Goal: Contribute content: Contribute content

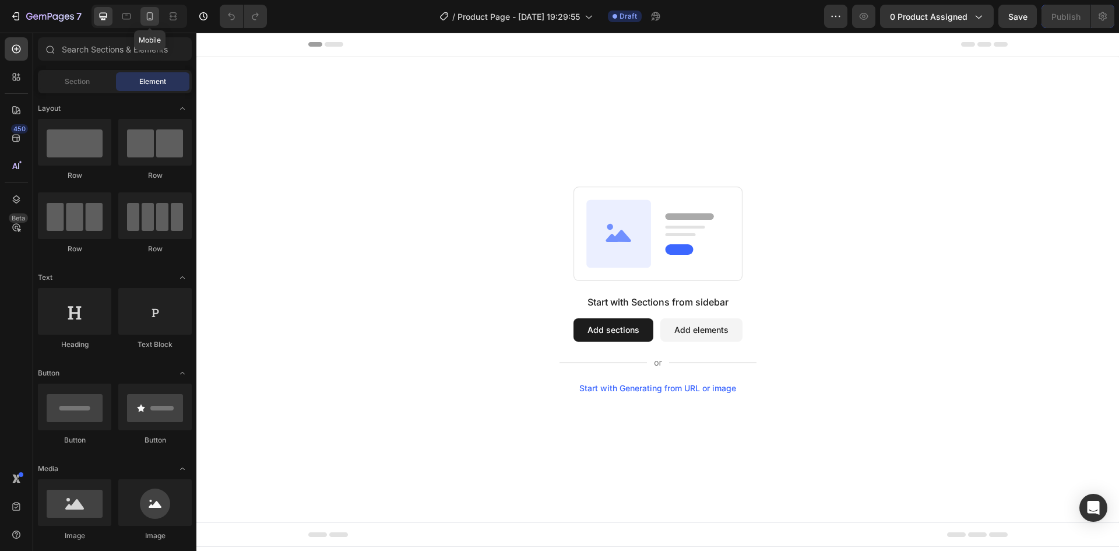
click at [150, 17] on icon at bounding box center [150, 16] width 12 height 12
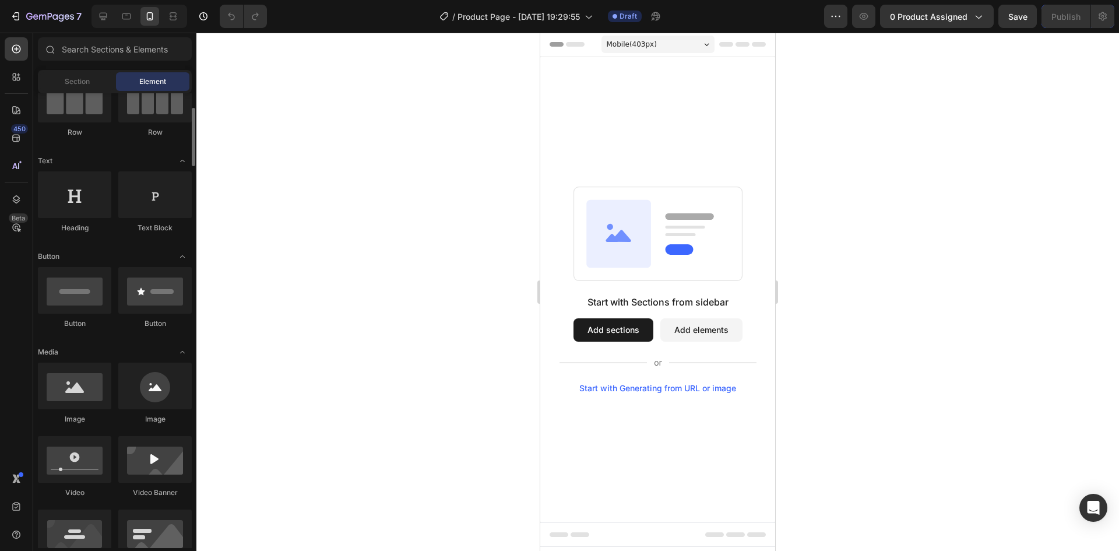
scroll to position [175, 0]
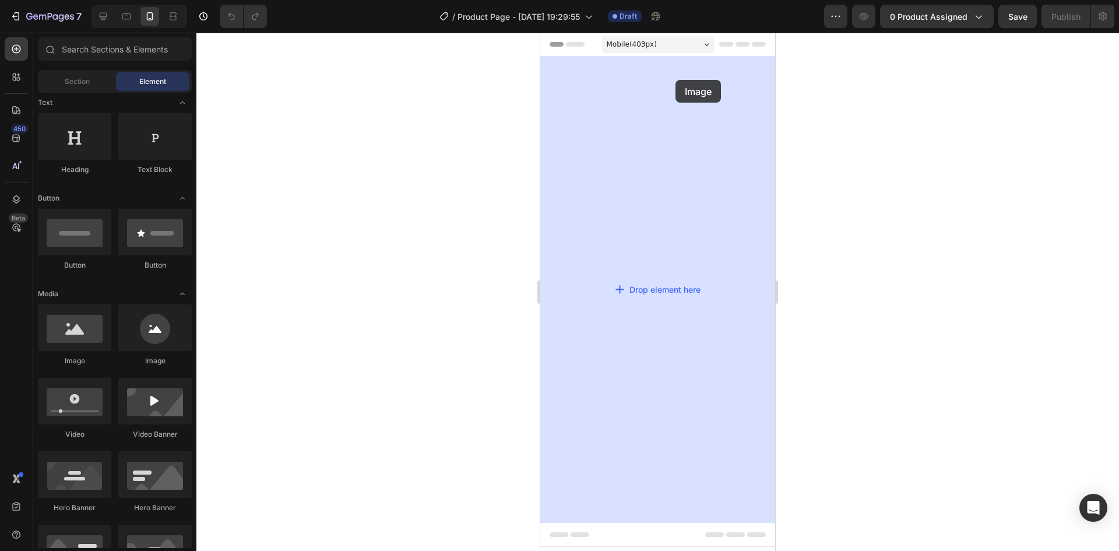
drag, startPoint x: 618, startPoint y: 361, endPoint x: 675, endPoint y: 80, distance: 287.3
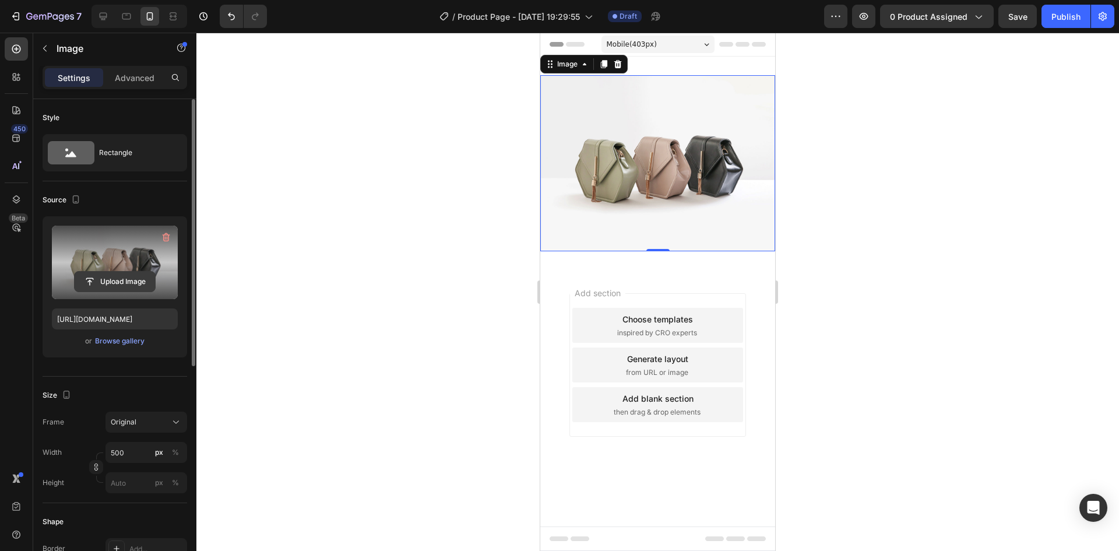
click at [116, 281] on input "file" at bounding box center [115, 282] width 80 height 20
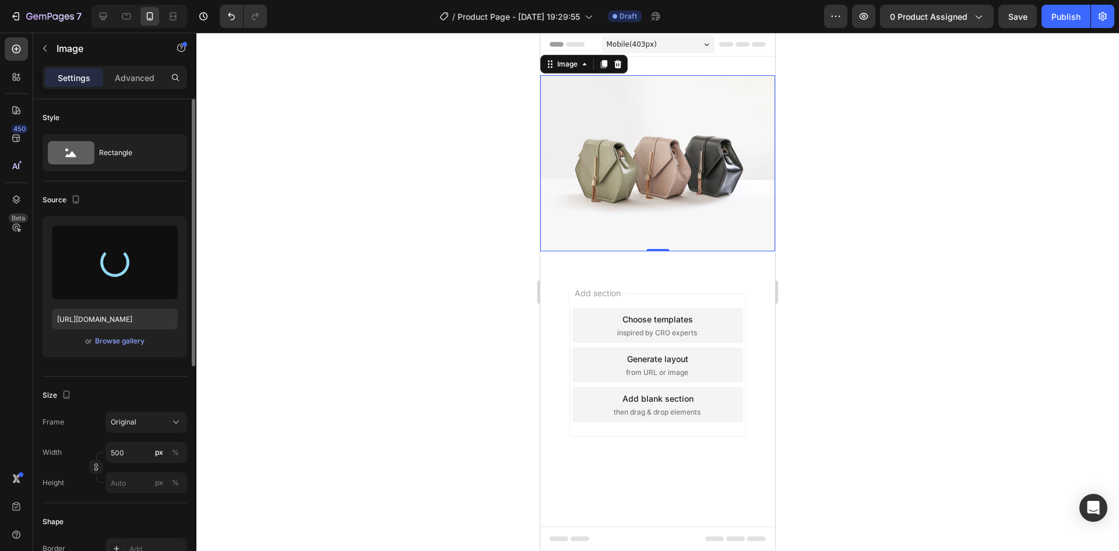
type input "[URL][DOMAIN_NAME]"
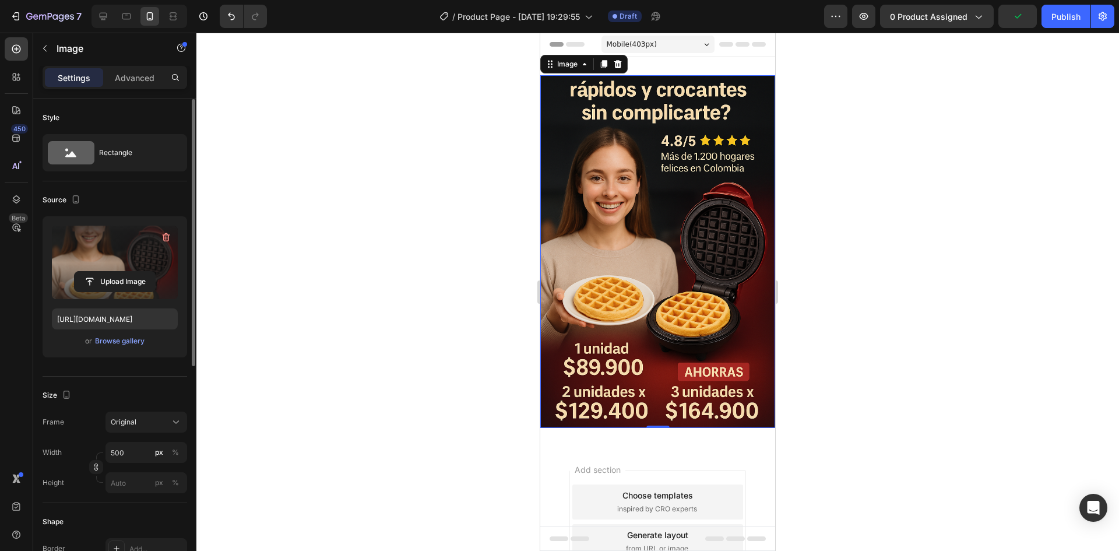
click at [919, 130] on div at bounding box center [657, 292] width 922 height 518
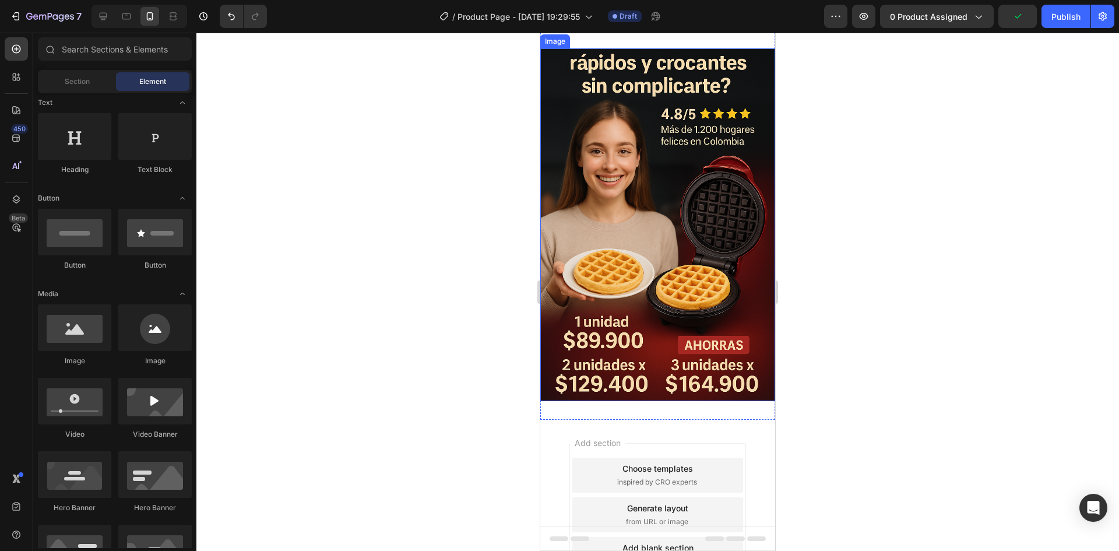
scroll to position [0, 0]
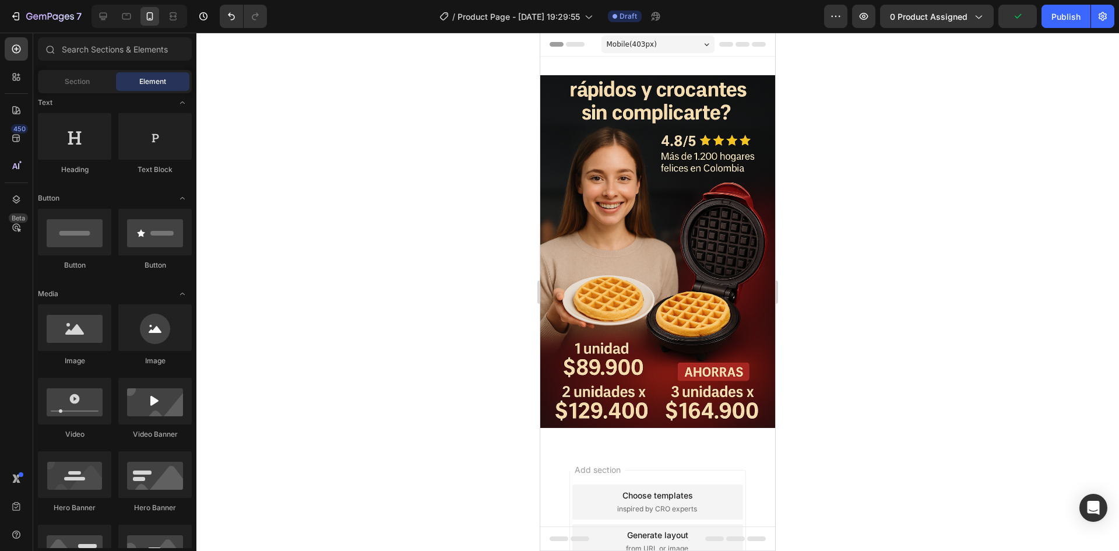
click at [816, 135] on div at bounding box center [657, 292] width 922 height 518
drag, startPoint x: 1105, startPoint y: 17, endPoint x: 1095, endPoint y: 33, distance: 18.6
click at [1105, 16] on icon "button" at bounding box center [1102, 16] width 8 height 9
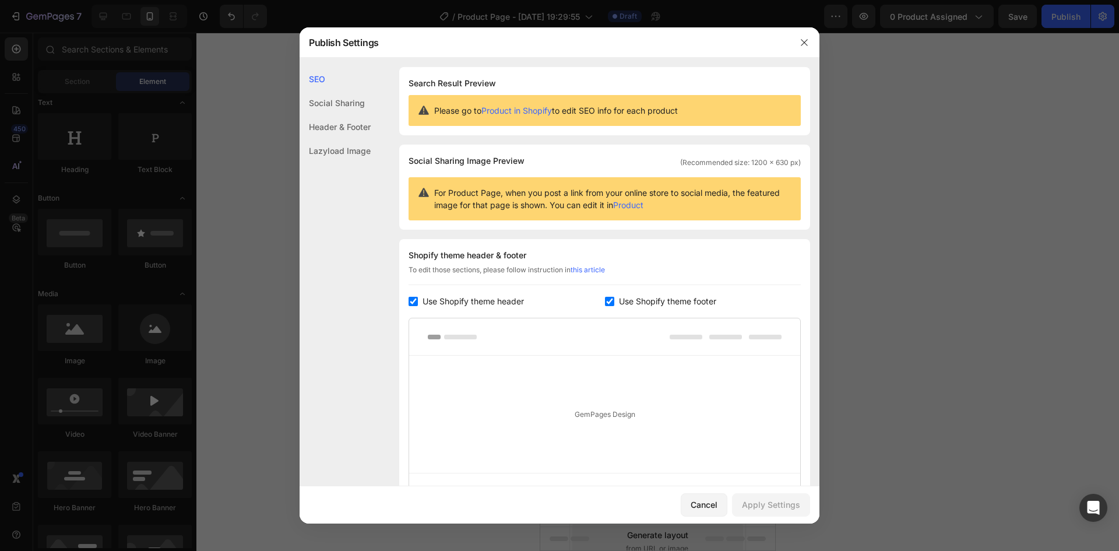
click at [480, 306] on span "Use Shopify theme header" at bounding box center [472, 301] width 101 height 14
checkbox input "false"
click at [662, 298] on span "Use Shopify theme footer" at bounding box center [667, 301] width 97 height 14
checkbox input "false"
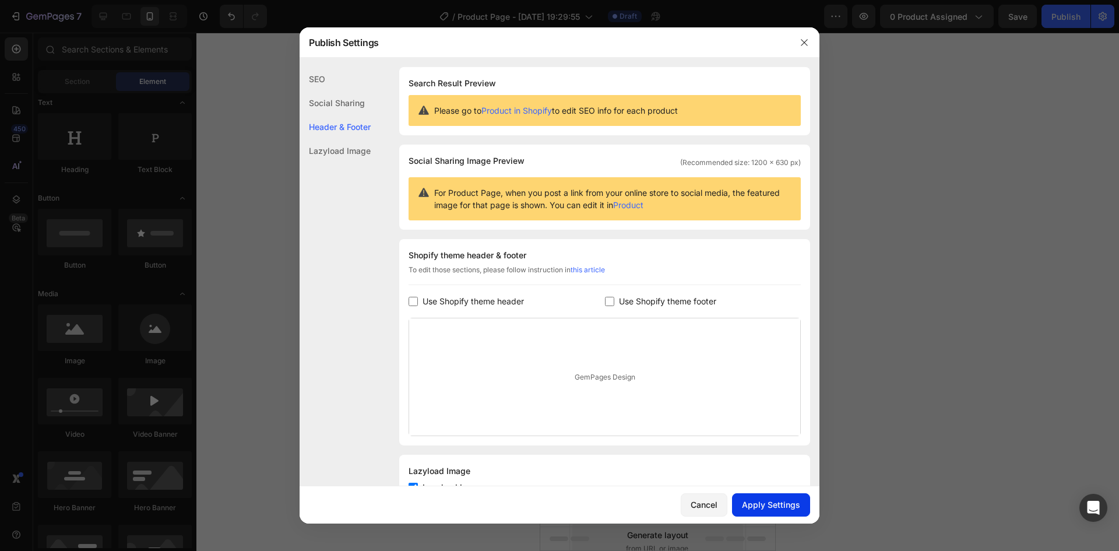
click at [752, 505] on div "Apply Settings" at bounding box center [771, 504] width 58 height 12
drag, startPoint x: 806, startPoint y: 44, endPoint x: 785, endPoint y: 60, distance: 27.0
click at [806, 44] on icon "button" at bounding box center [803, 42] width 9 height 9
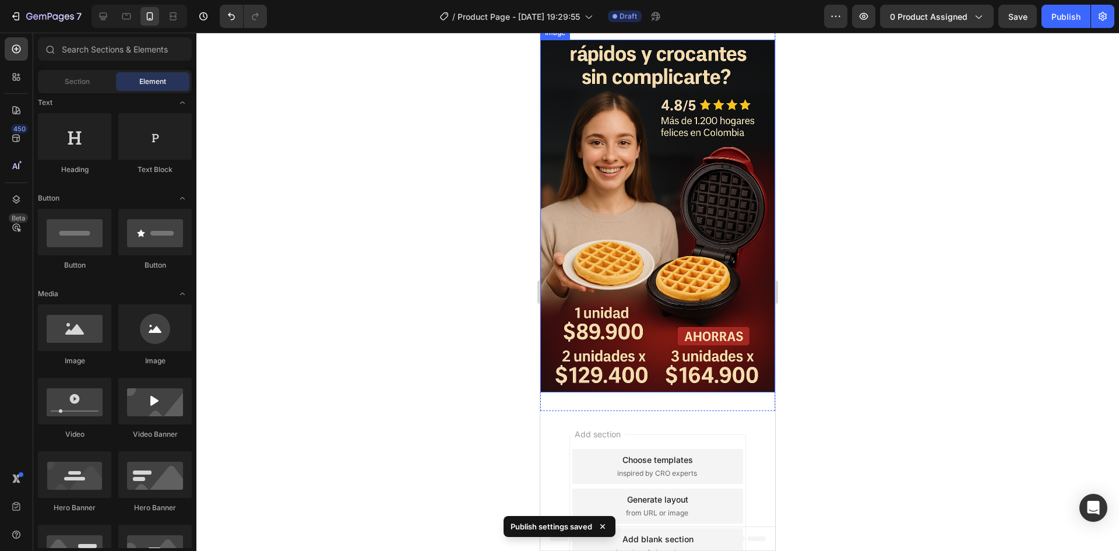
scroll to position [77, 0]
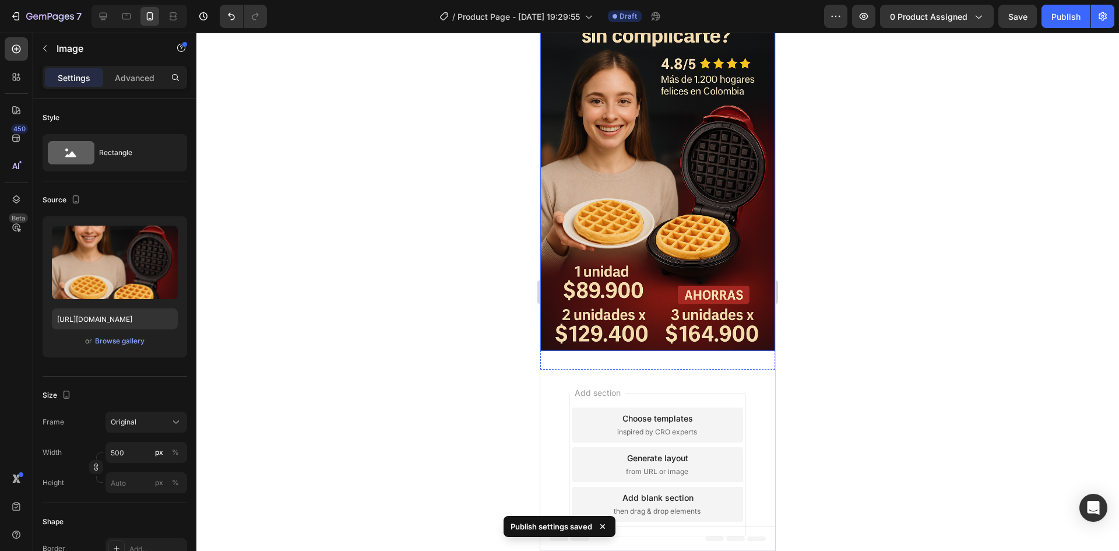
click at [615, 193] on img at bounding box center [657, 174] width 235 height 353
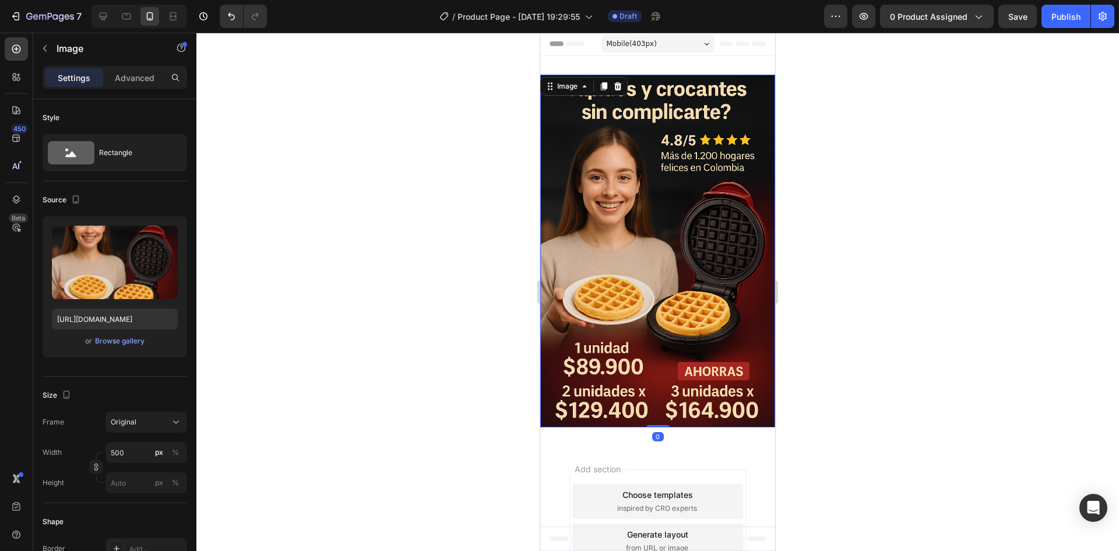
scroll to position [0, 0]
click at [623, 203] on img at bounding box center [657, 251] width 235 height 353
click at [605, 89] on icon at bounding box center [604, 87] width 6 height 8
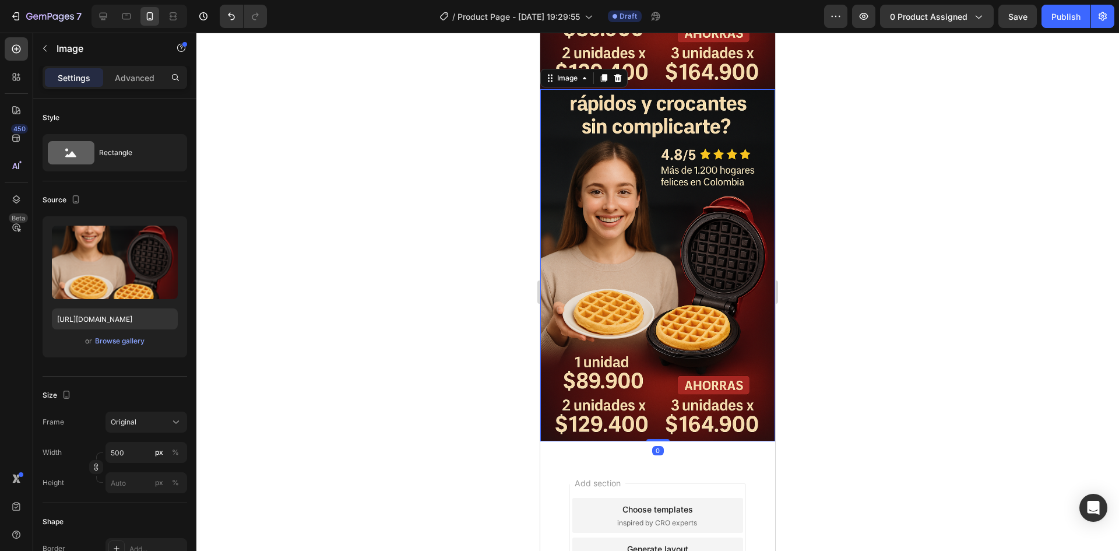
scroll to position [341, 0]
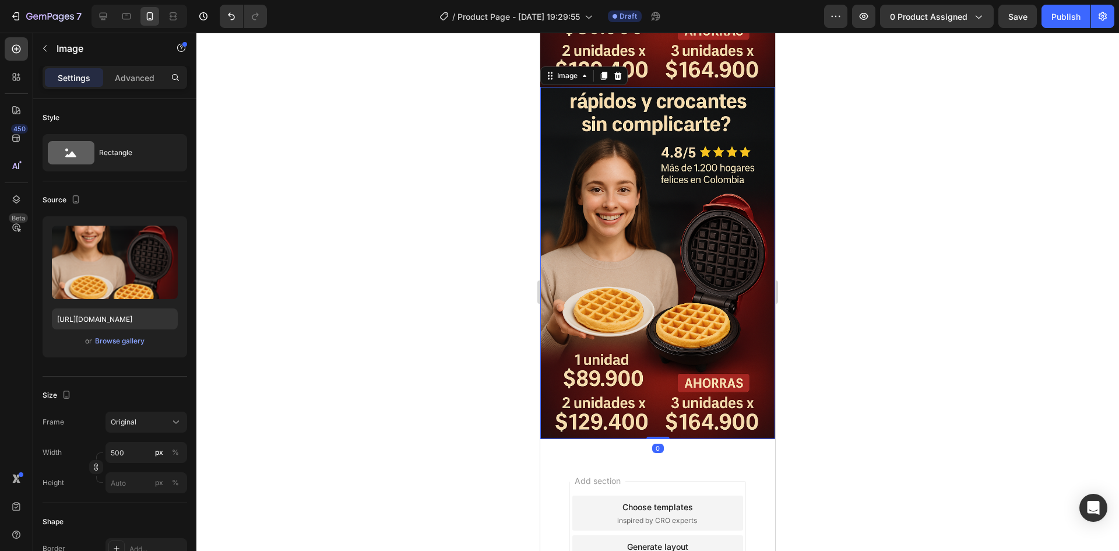
click at [683, 286] on img at bounding box center [657, 263] width 235 height 353
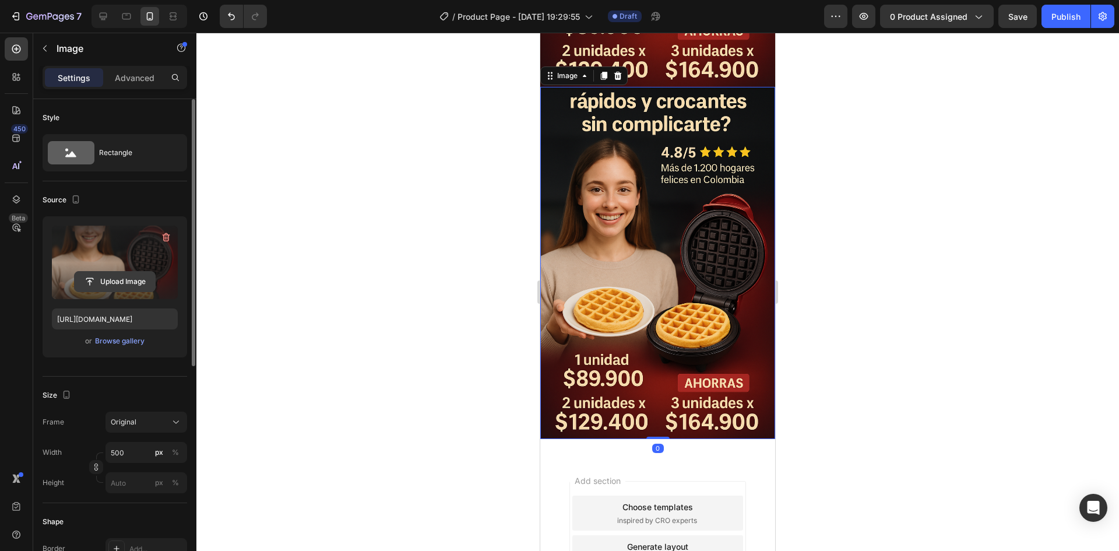
click at [136, 276] on input "file" at bounding box center [115, 282] width 80 height 20
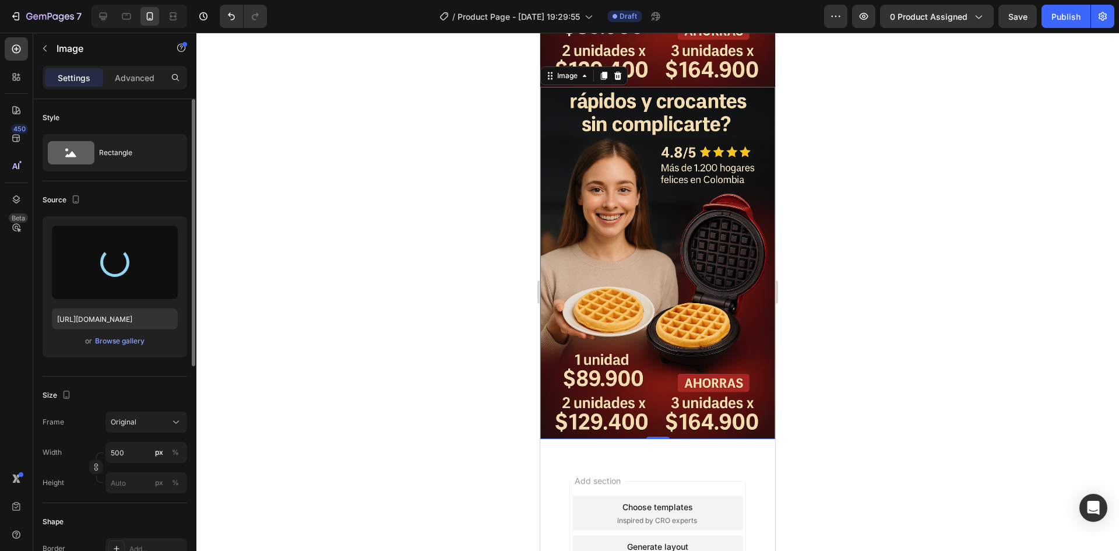
type input "[URL][DOMAIN_NAME]"
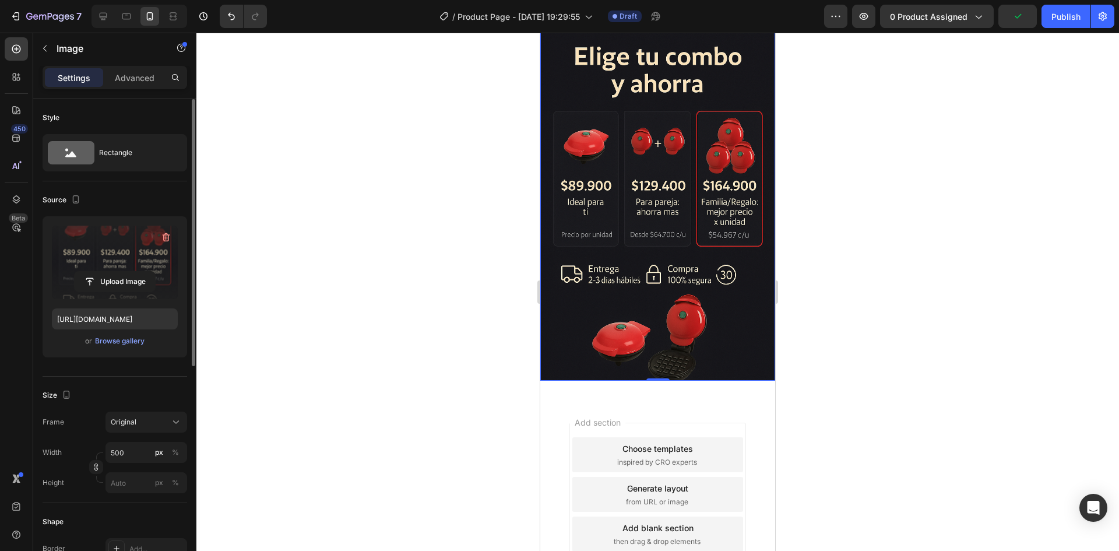
drag, startPoint x: 840, startPoint y: 129, endPoint x: 830, endPoint y: 133, distance: 10.4
click at [840, 128] on div at bounding box center [657, 292] width 922 height 518
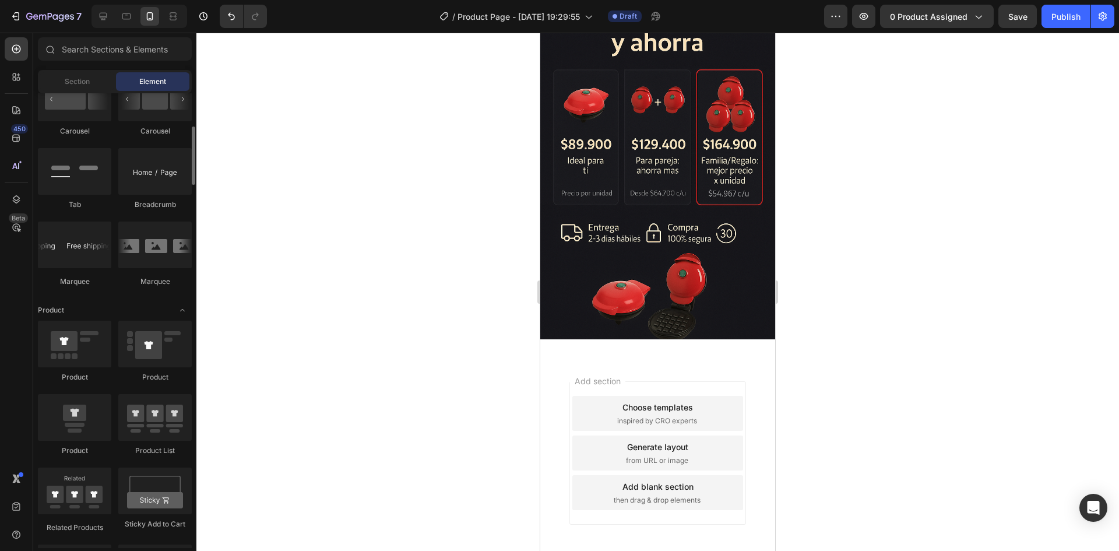
scroll to position [1107, 0]
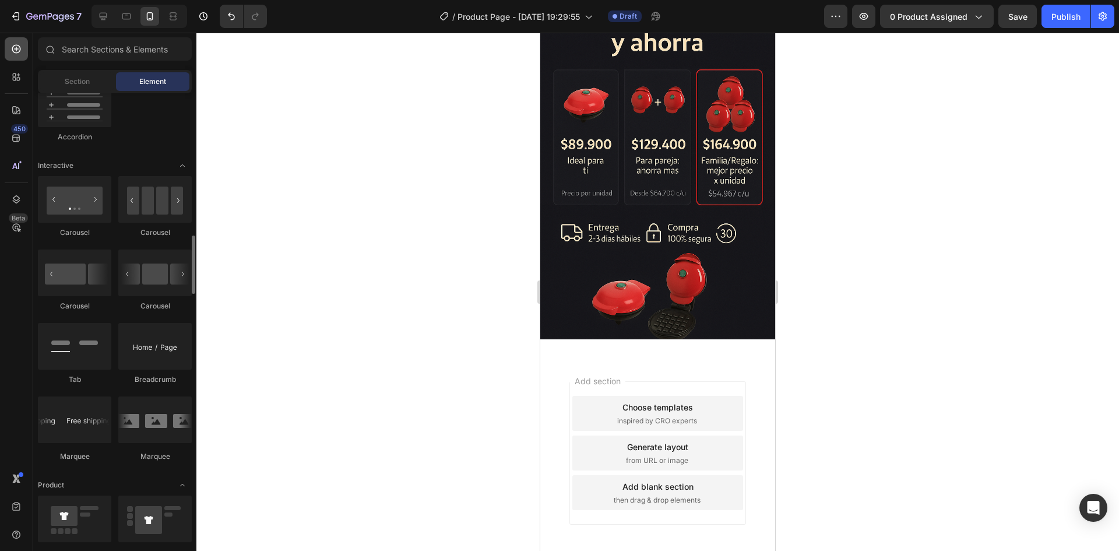
click at [20, 46] on icon at bounding box center [16, 49] width 12 height 12
click at [77, 83] on span "Section" at bounding box center [77, 81] width 25 height 10
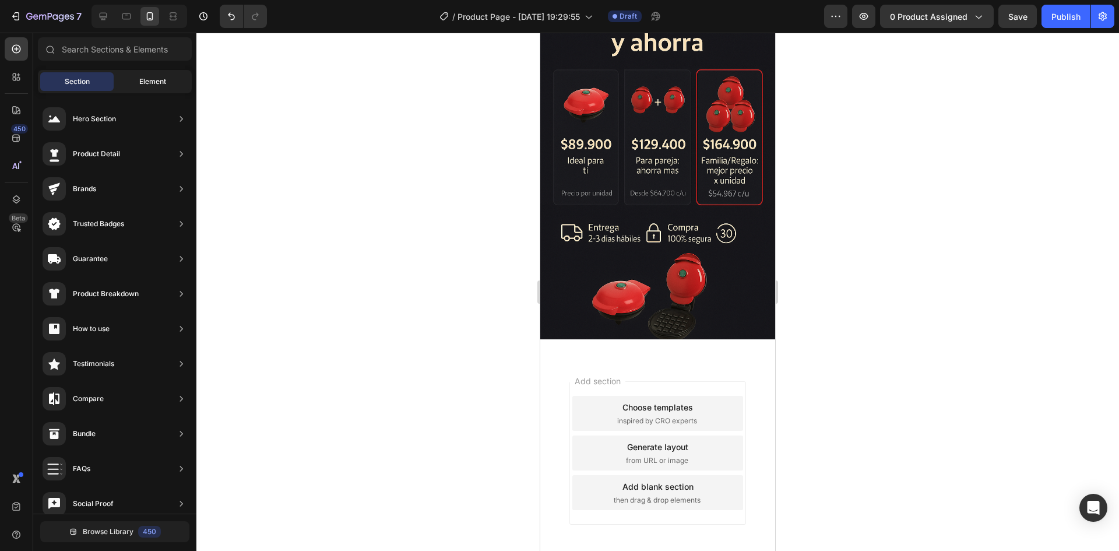
click at [158, 83] on span "Element" at bounding box center [152, 81] width 27 height 10
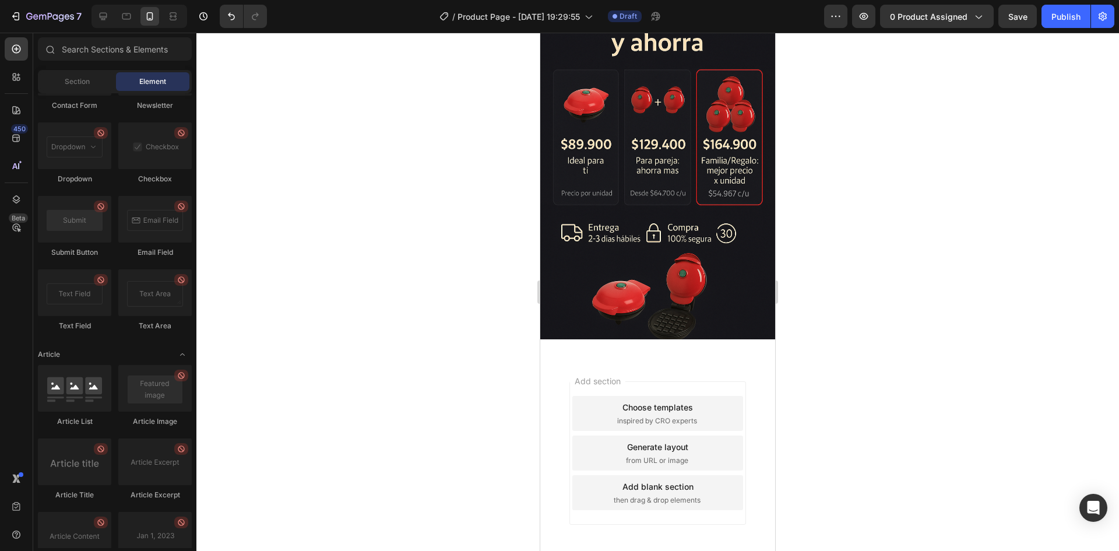
scroll to position [3075, 0]
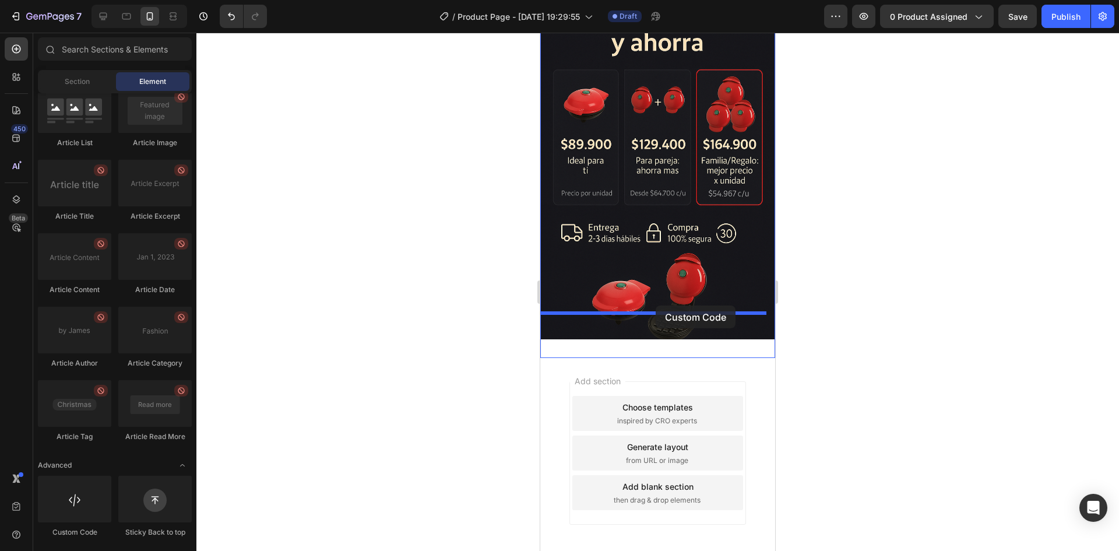
drag, startPoint x: 619, startPoint y: 542, endPoint x: 656, endPoint y: 305, distance: 239.9
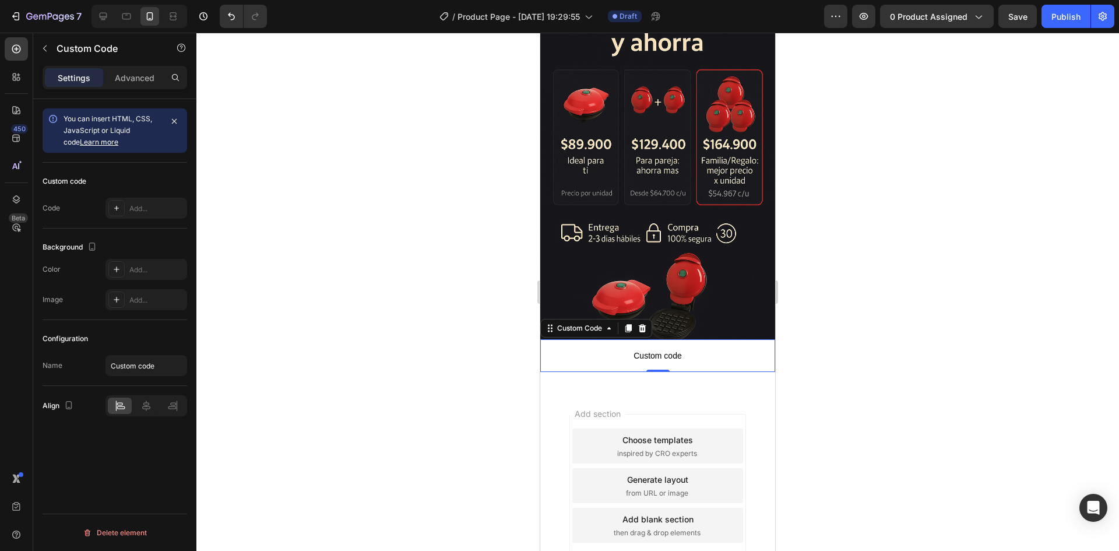
click at [651, 348] on span "Custom code" at bounding box center [657, 355] width 235 height 14
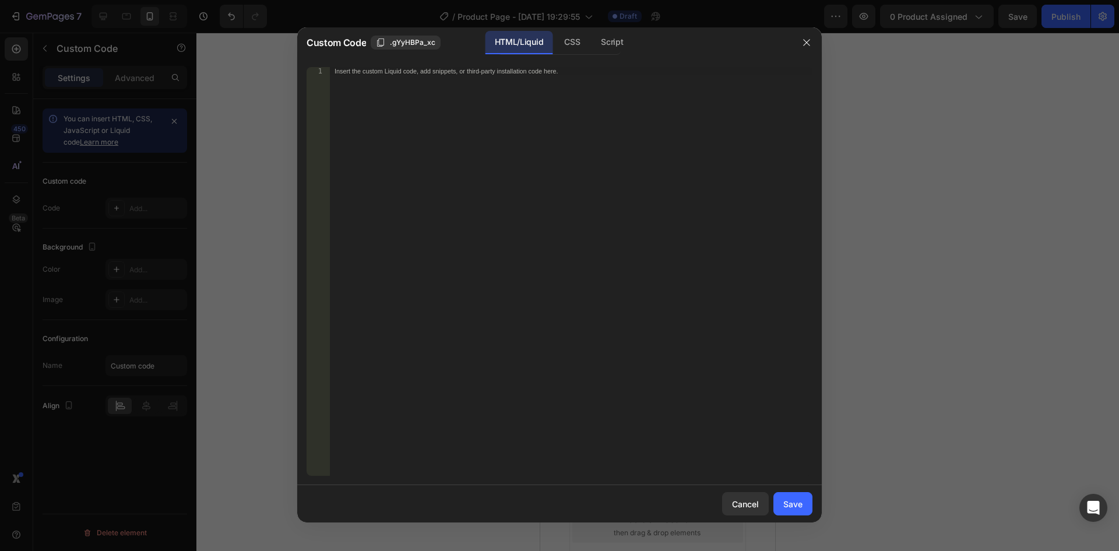
click at [460, 58] on div "1 Insert the custom Liquid code, add snippets, or third-party installation code…" at bounding box center [559, 271] width 524 height 427
click at [463, 78] on div "Insert the custom Liquid code, add snippets, or third-party installation code h…" at bounding box center [571, 279] width 482 height 425
paste textarea "[URL][DOMAIN_NAME]"
type textarea "[URL][DOMAIN_NAME]"
click at [579, 79] on div "[URL][DOMAIN_NAME]" at bounding box center [571, 279] width 482 height 425
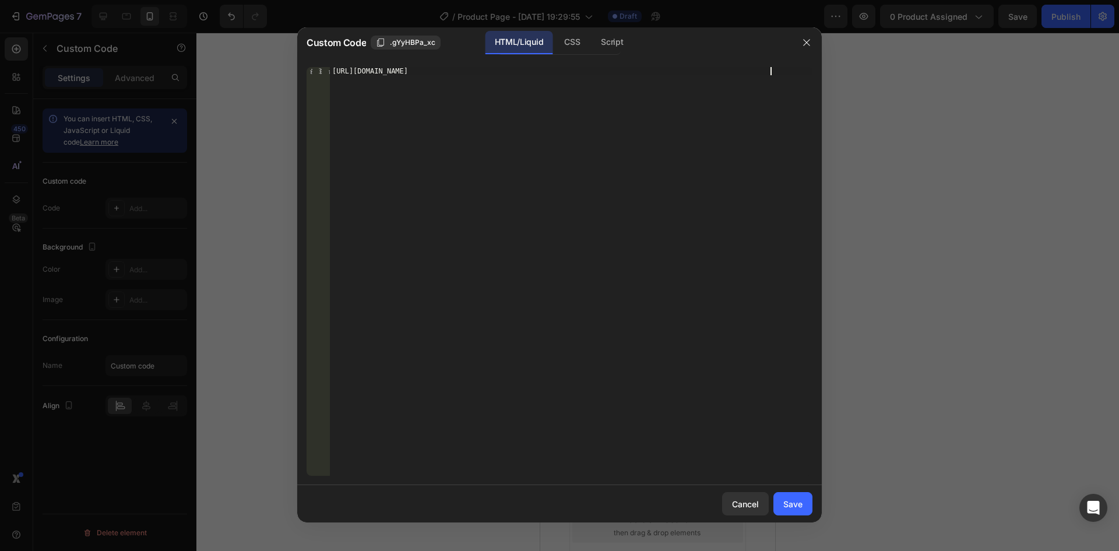
click at [579, 79] on div "[URL][DOMAIN_NAME]" at bounding box center [571, 279] width 482 height 425
click at [579, 78] on div "[URL][DOMAIN_NAME]" at bounding box center [571, 279] width 482 height 425
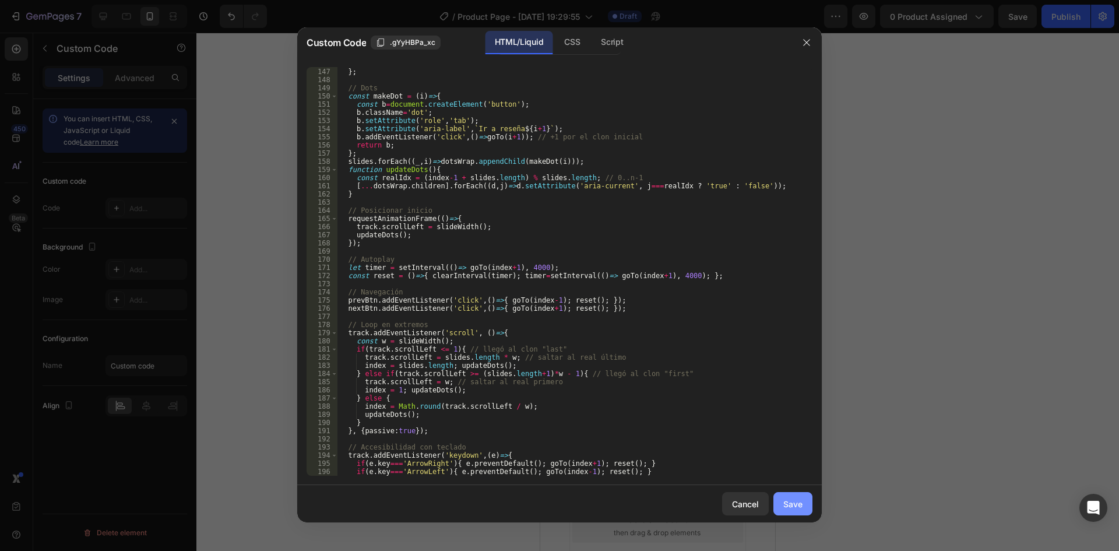
click at [792, 501] on div "Save" at bounding box center [792, 504] width 19 height 12
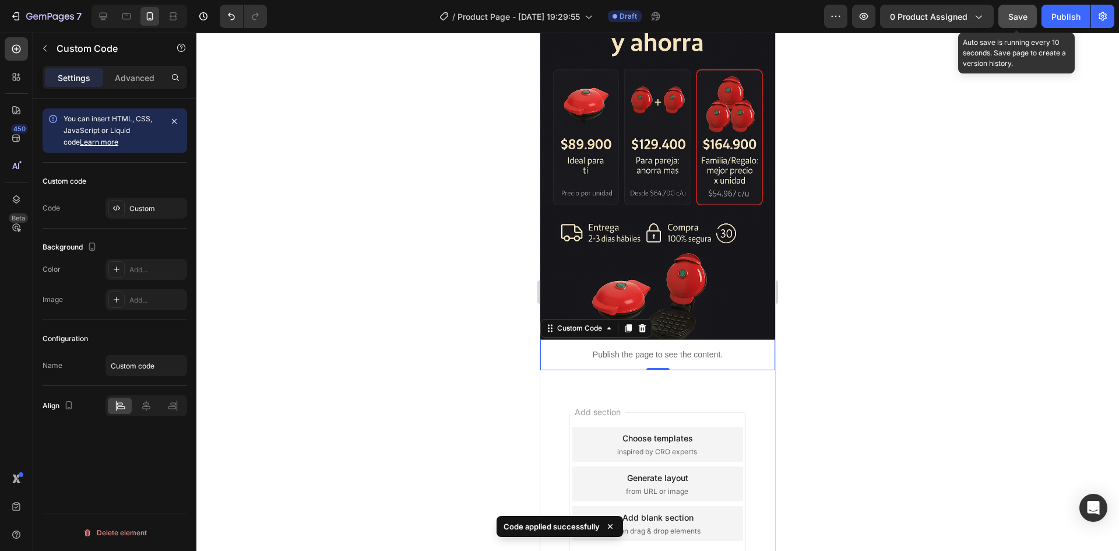
click at [1021, 16] on span "Save" at bounding box center [1017, 17] width 19 height 10
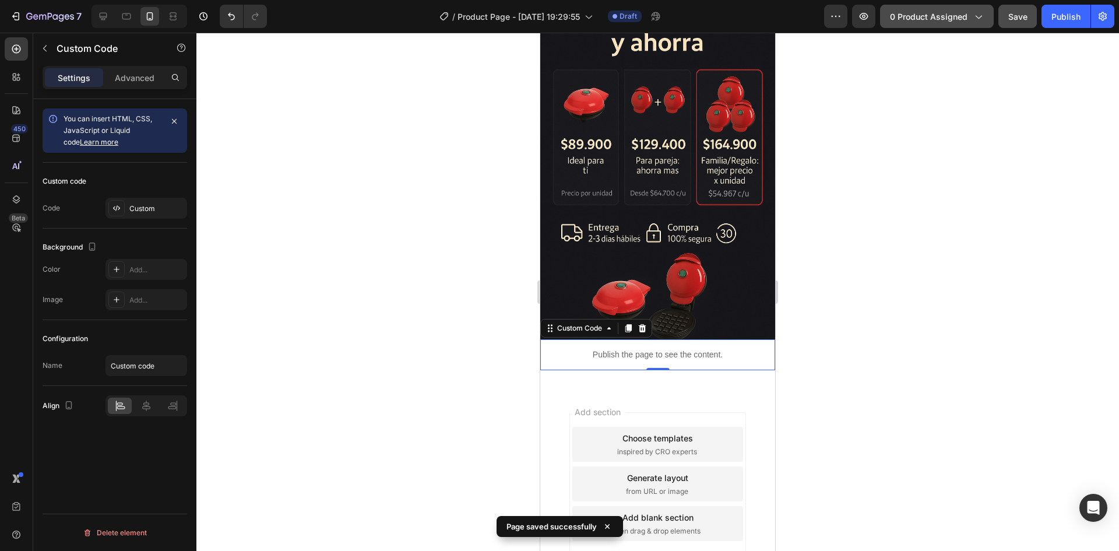
click at [967, 14] on span "0 product assigned" at bounding box center [928, 16] width 77 height 12
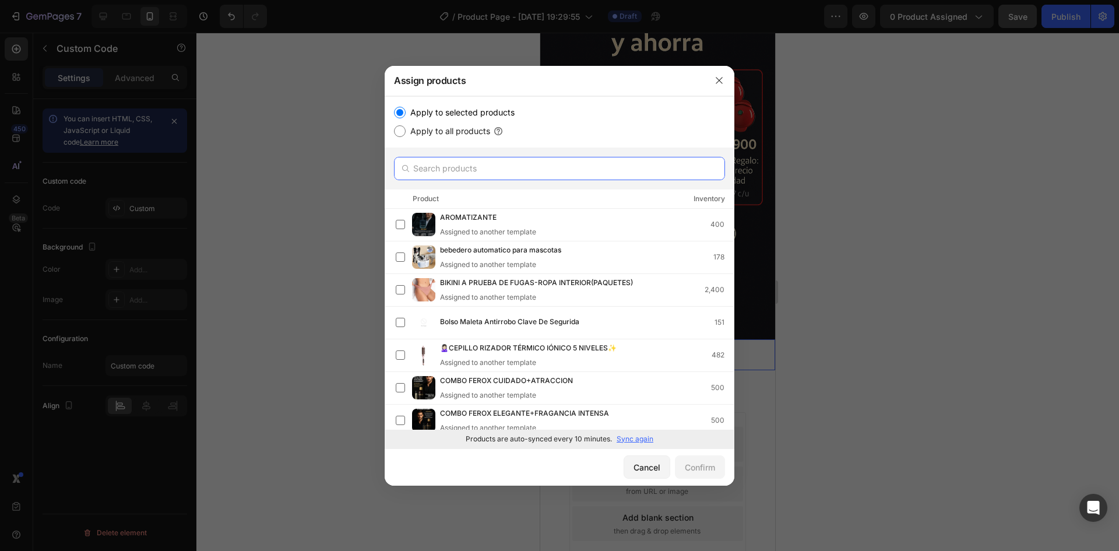
click at [499, 165] on input "text" at bounding box center [559, 168] width 331 height 23
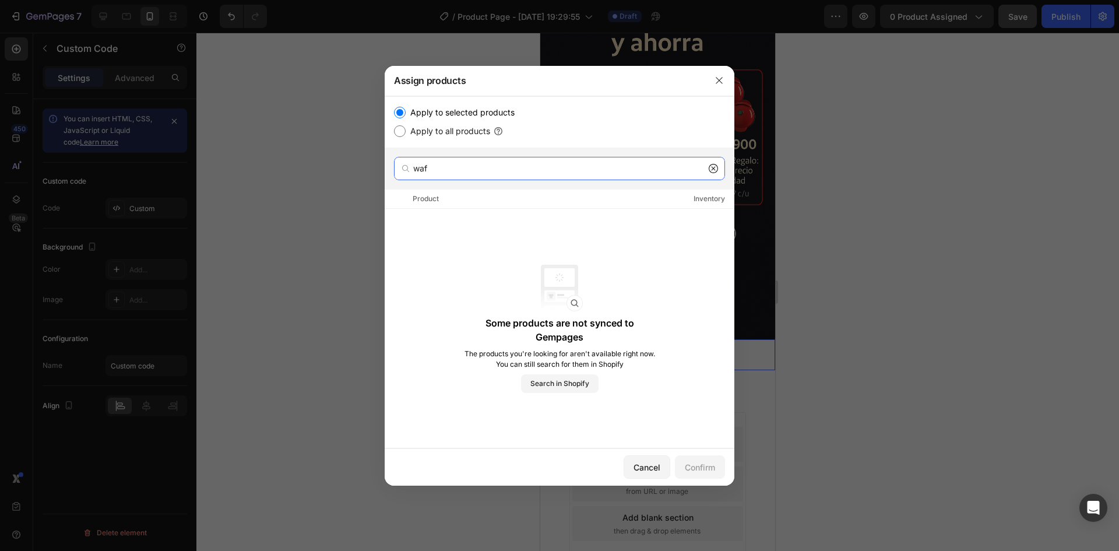
type input "waf"
click at [709, 165] on icon at bounding box center [713, 168] width 9 height 9
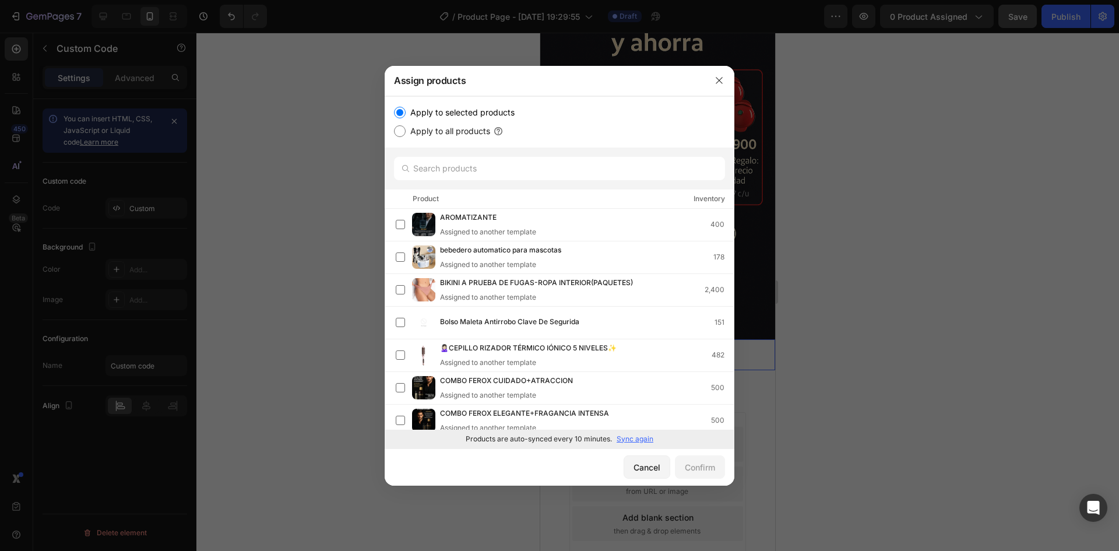
click at [633, 441] on p "Sync again" at bounding box center [634, 439] width 37 height 10
click at [487, 165] on input "text" at bounding box center [559, 168] width 331 height 23
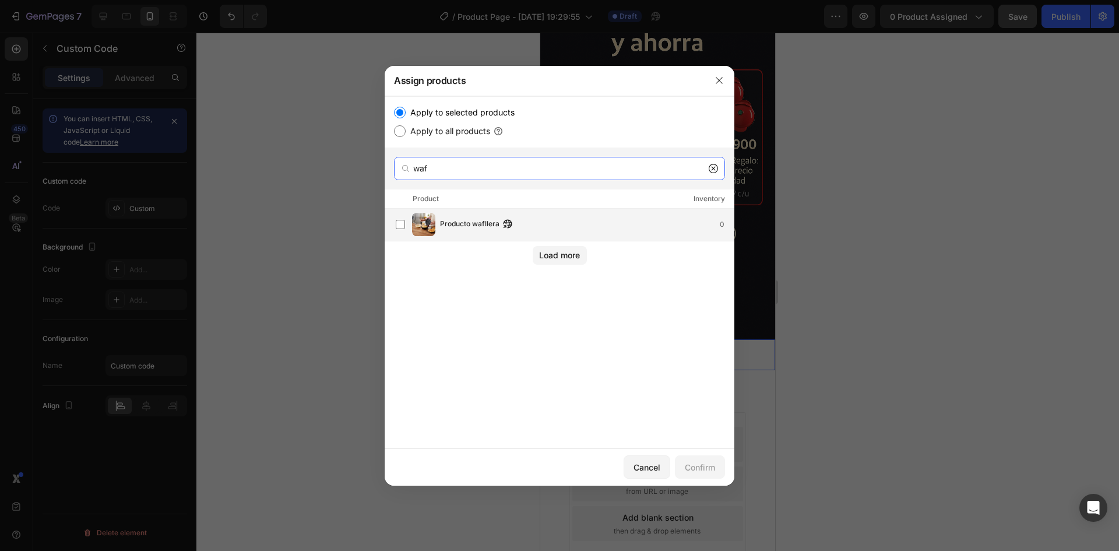
type input "waf"
click at [549, 226] on div "Producto wafllera 0" at bounding box center [587, 224] width 294 height 13
click at [698, 470] on div "Confirm" at bounding box center [700, 467] width 30 height 12
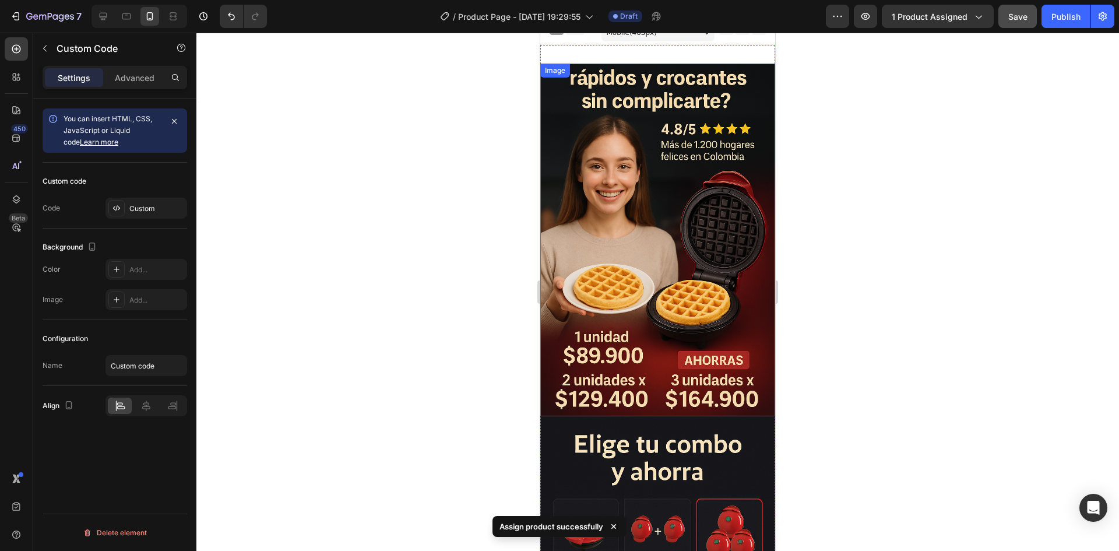
scroll to position [0, 0]
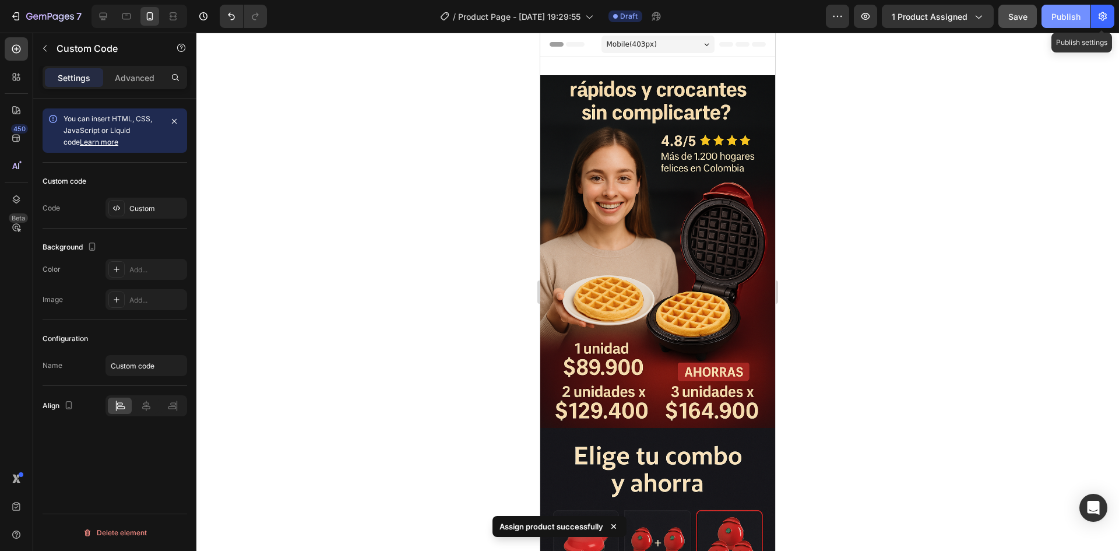
click at [1079, 14] on div "Publish" at bounding box center [1065, 16] width 29 height 12
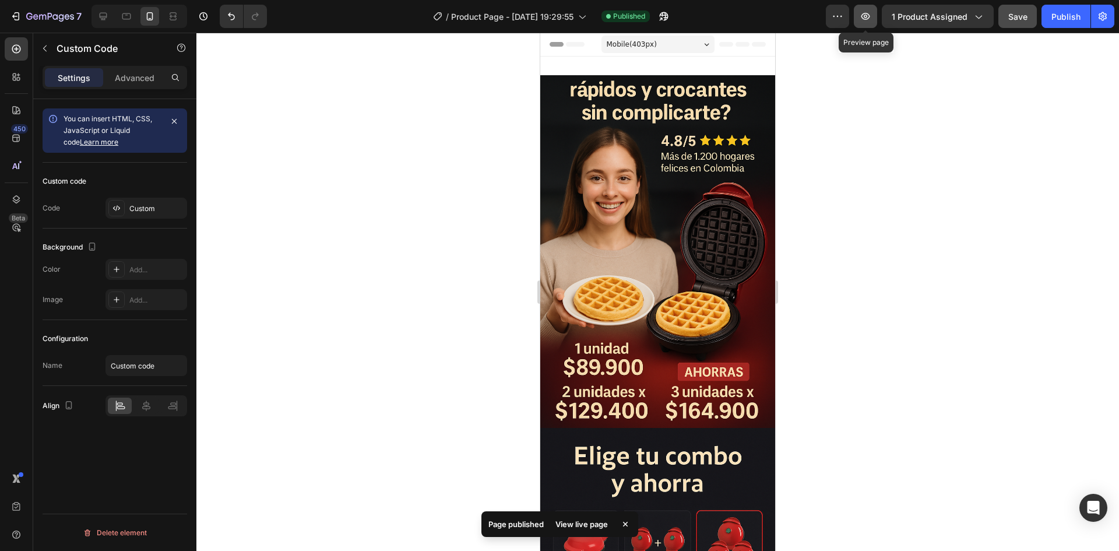
click at [869, 15] on icon "button" at bounding box center [865, 16] width 12 height 12
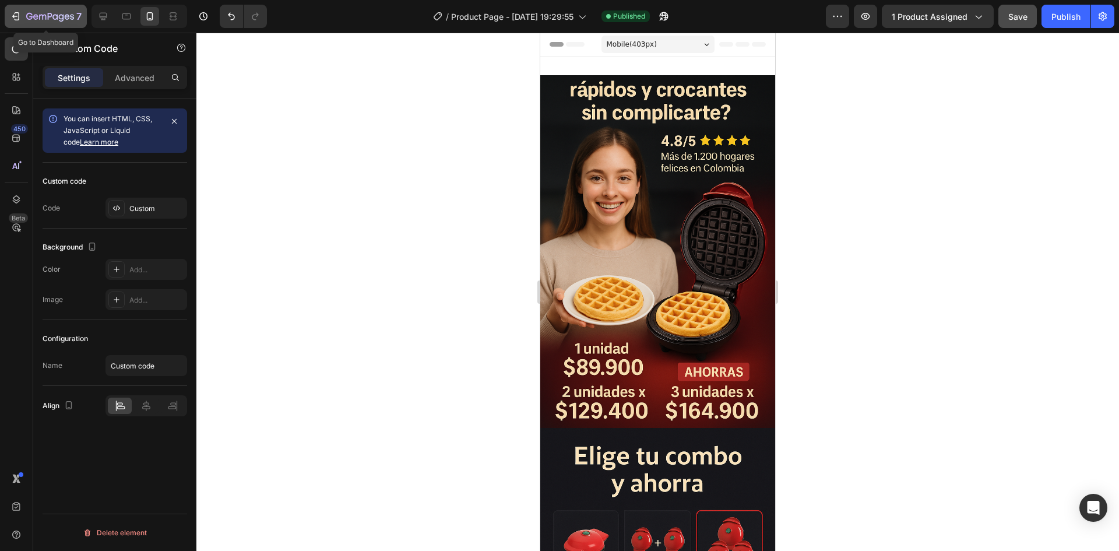
click at [57, 17] on icon "button" at bounding box center [50, 17] width 48 height 10
